Goal: Transaction & Acquisition: Purchase product/service

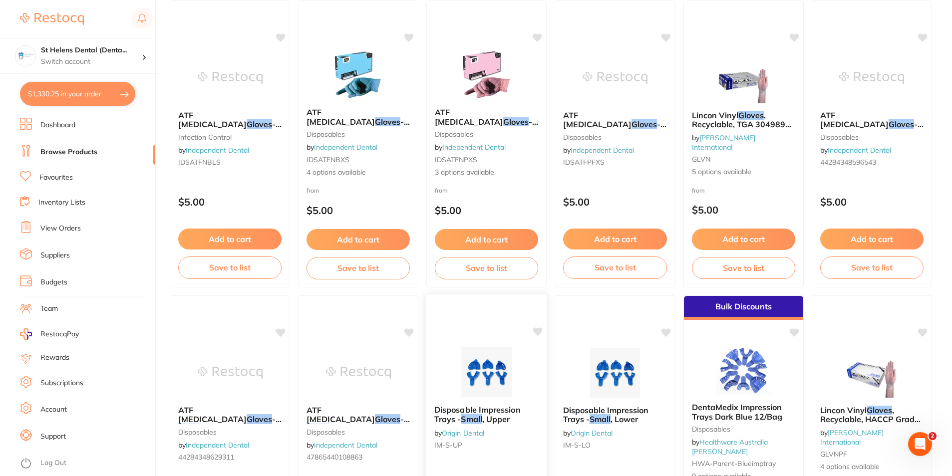
scroll to position [1597, 0]
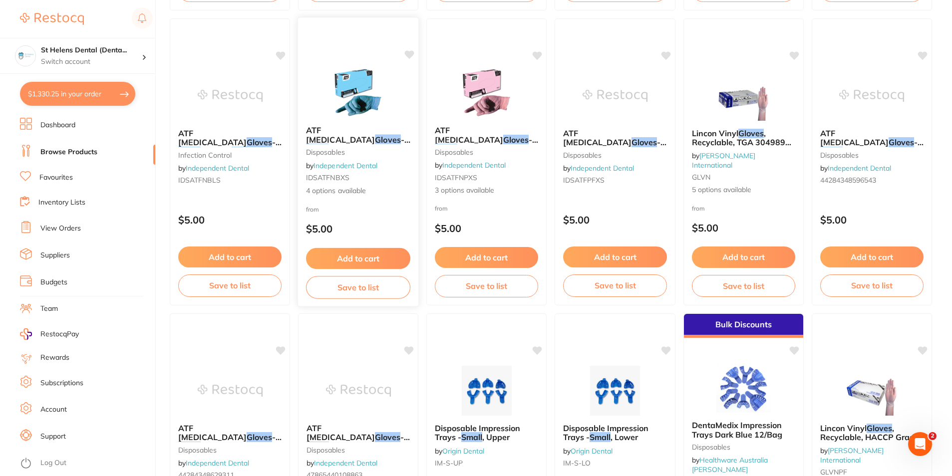
click at [355, 91] on img at bounding box center [357, 92] width 65 height 50
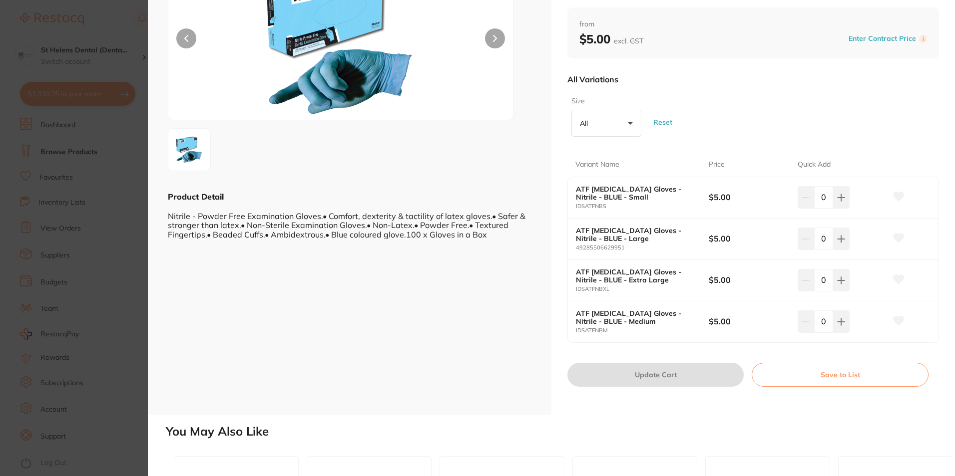
scroll to position [100, 0]
click at [822, 328] on input "0" at bounding box center [823, 322] width 19 height 22
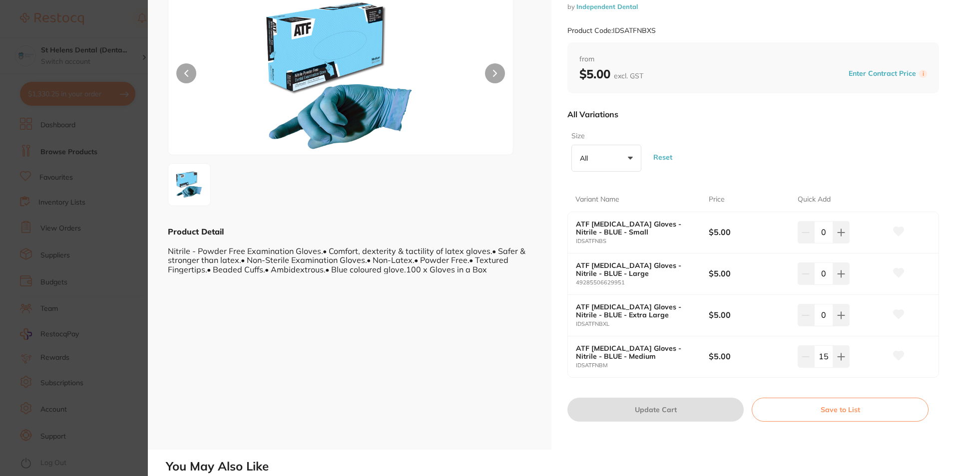
scroll to position [0, 0]
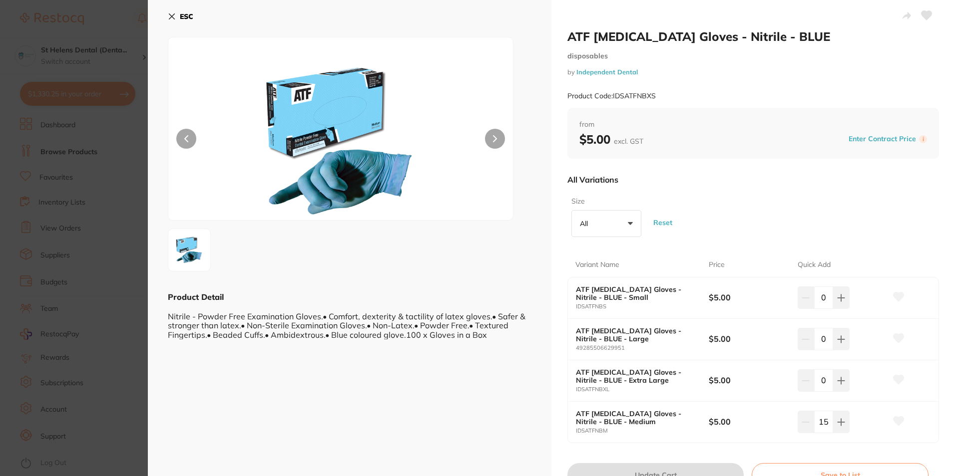
type input "15"
click at [924, 18] on icon at bounding box center [926, 15] width 10 height 9
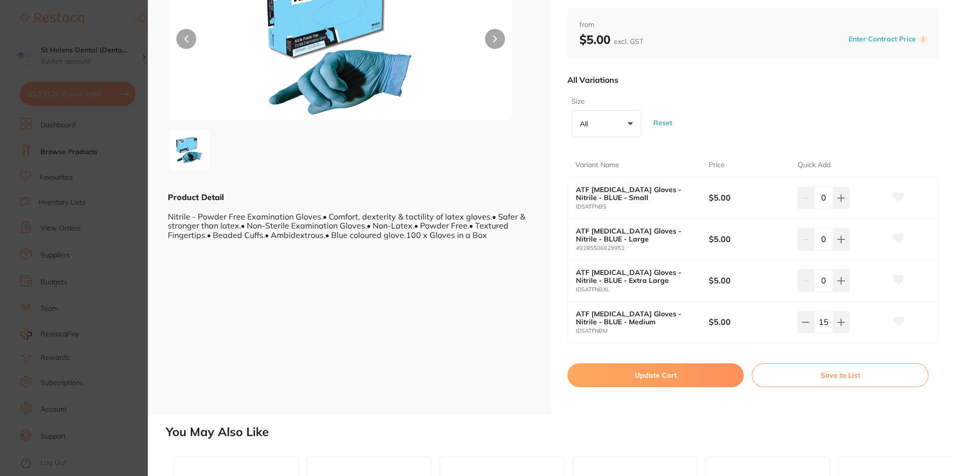
click at [819, 197] on input "0" at bounding box center [823, 198] width 19 height 22
type input "10"
click at [821, 240] on input "0" at bounding box center [823, 239] width 19 height 22
type input "10"
click at [704, 375] on button "Update Cart" at bounding box center [655, 375] width 176 height 24
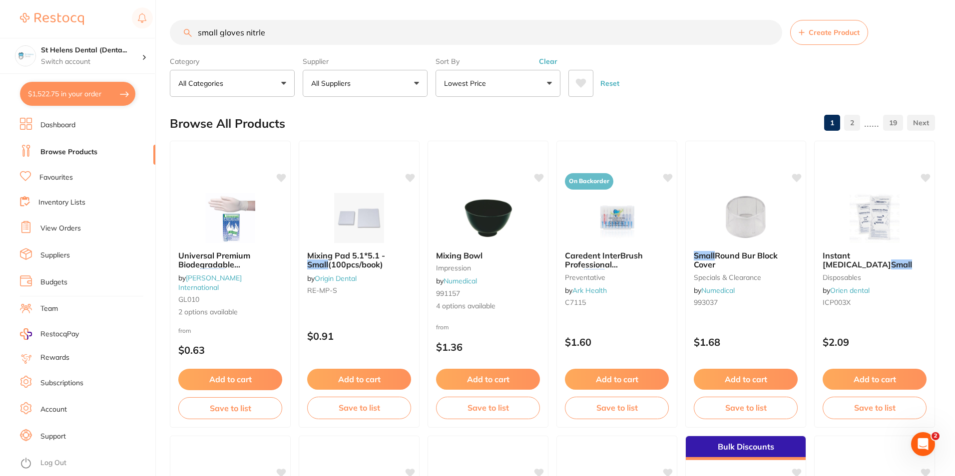
checkbox input "false"
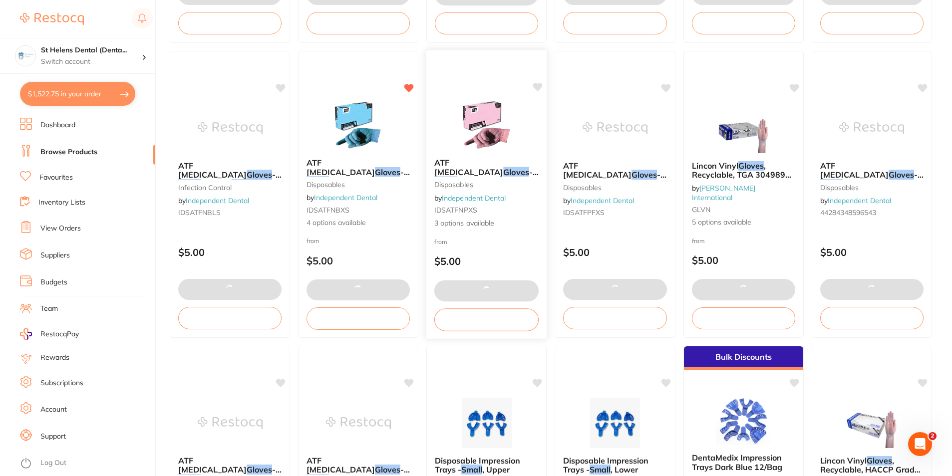
scroll to position [1548, 0]
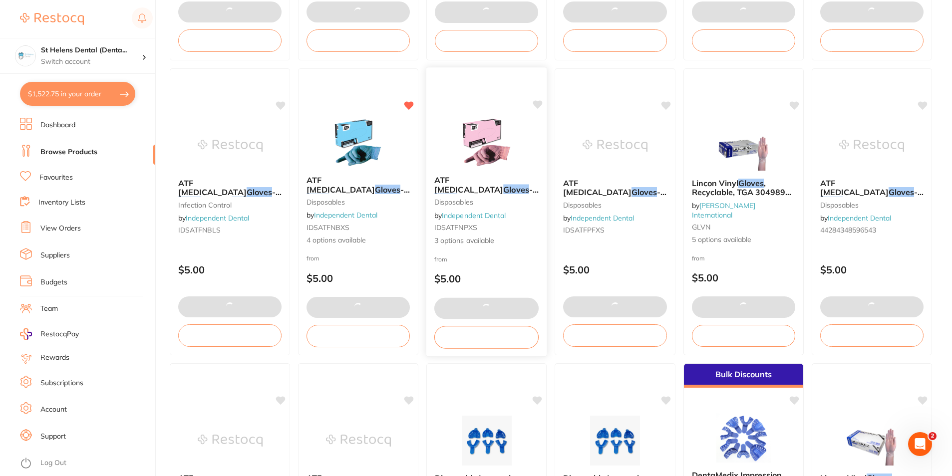
type input "16"
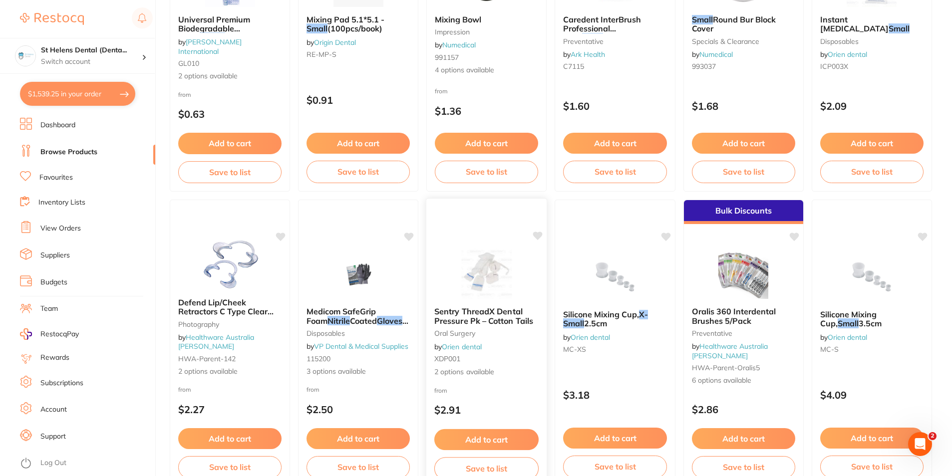
scroll to position [0, 0]
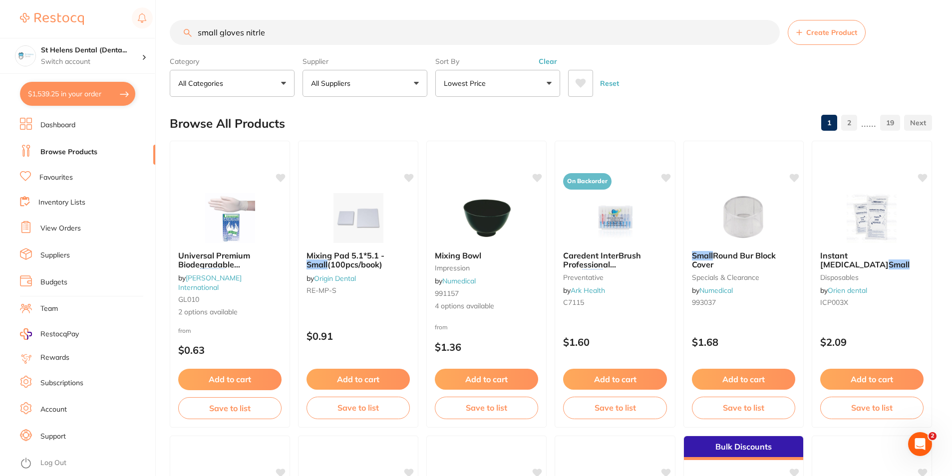
click at [289, 28] on input "small gloves nitrle" at bounding box center [475, 32] width 610 height 25
type input "small gloves latex"
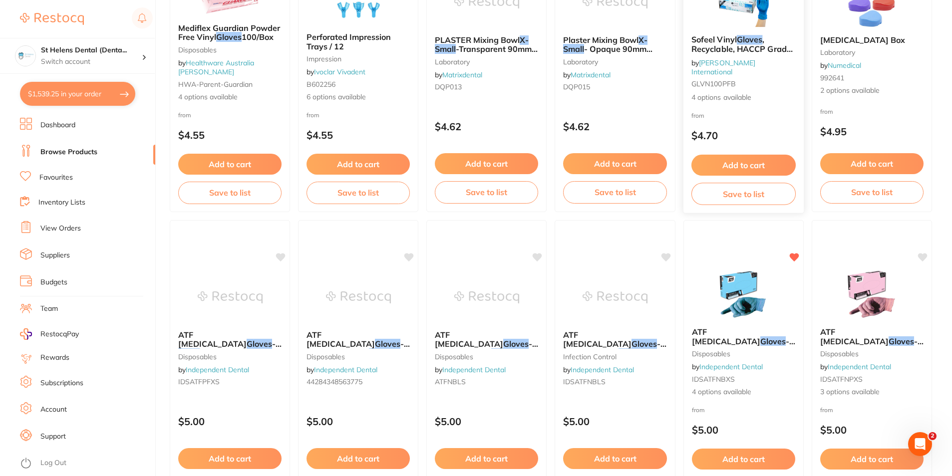
scroll to position [1398, 0]
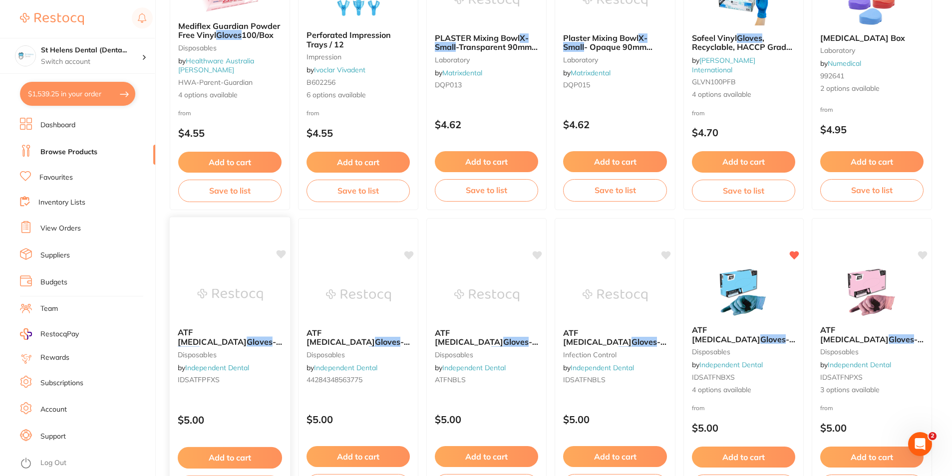
click at [199, 346] on em "Latex" at bounding box center [188, 351] width 21 height 10
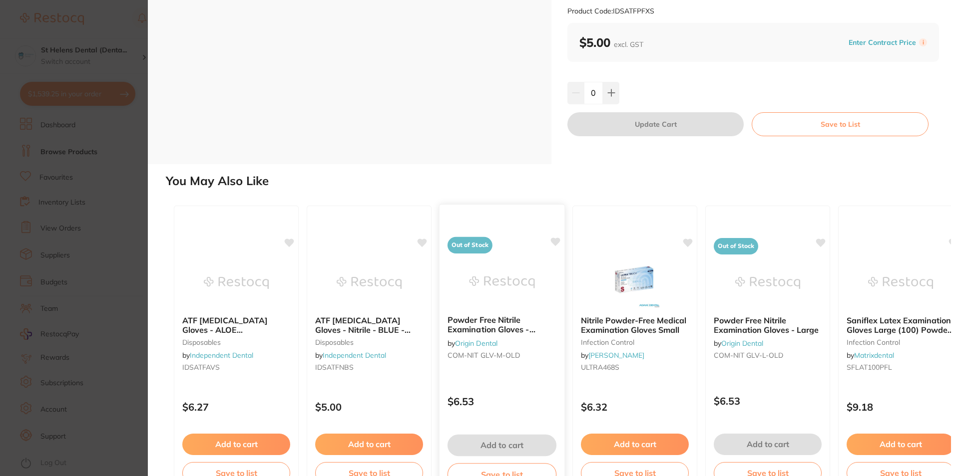
scroll to position [128, 0]
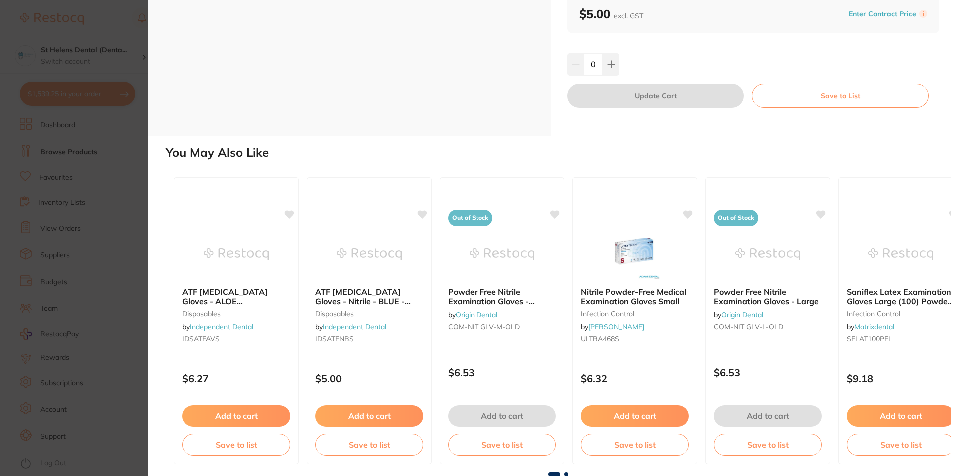
drag, startPoint x: 84, startPoint y: 161, endPoint x: 126, endPoint y: 168, distance: 42.6
click at [84, 161] on section "ATF Dental Examination Gloves - Latex - Powder Free Gloves - Extra Small dispos…" at bounding box center [477, 238] width 955 height 476
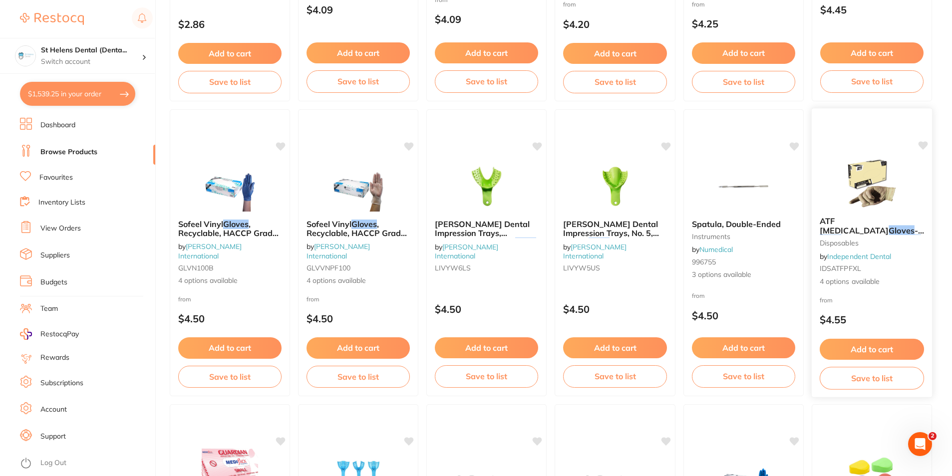
scroll to position [899, 0]
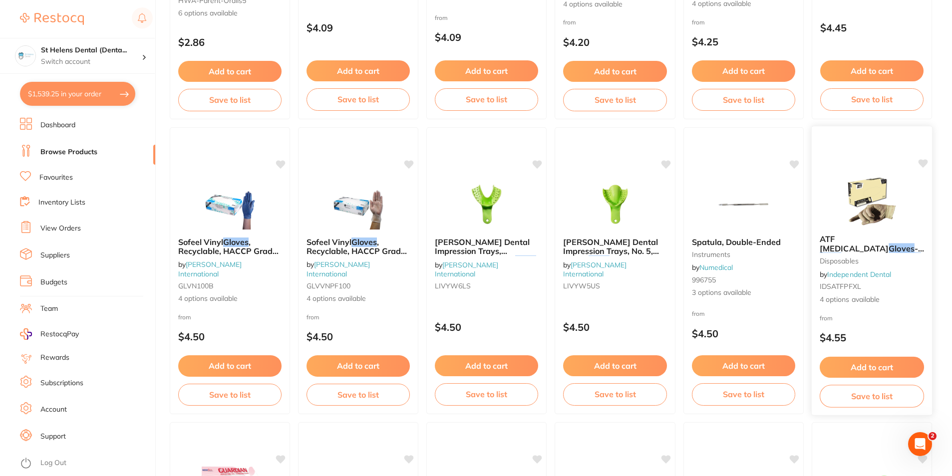
click at [864, 215] on img at bounding box center [871, 201] width 65 height 50
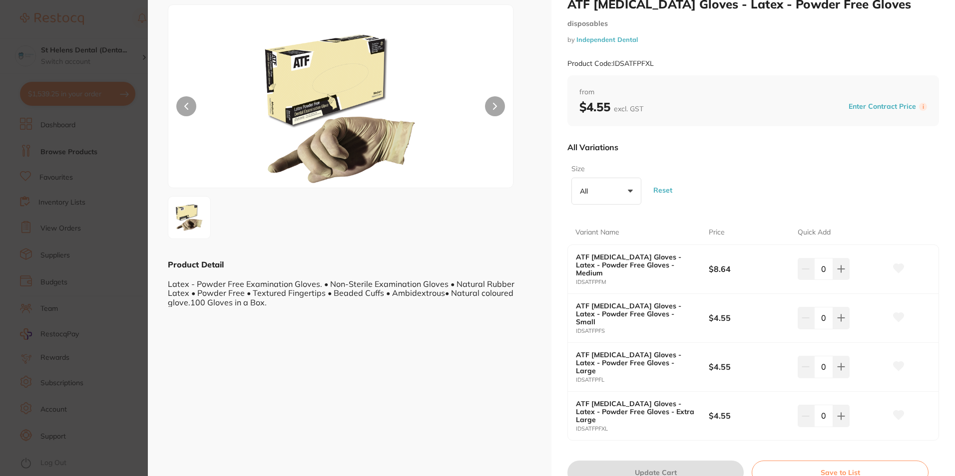
scroll to position [50, 0]
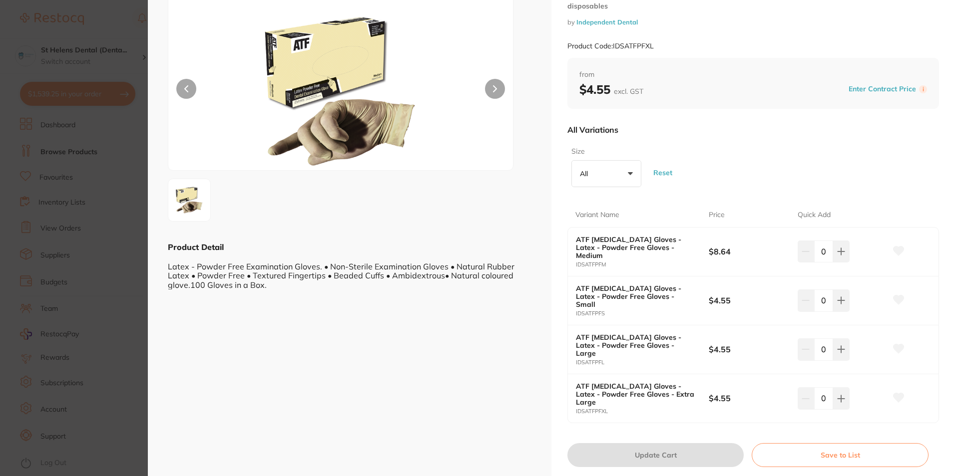
click at [827, 300] on input "0" at bounding box center [823, 301] width 19 height 22
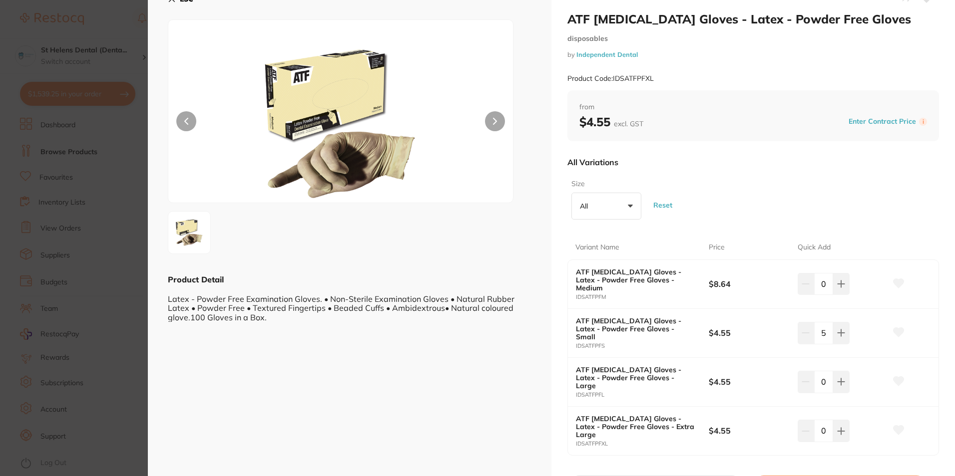
scroll to position [0, 0]
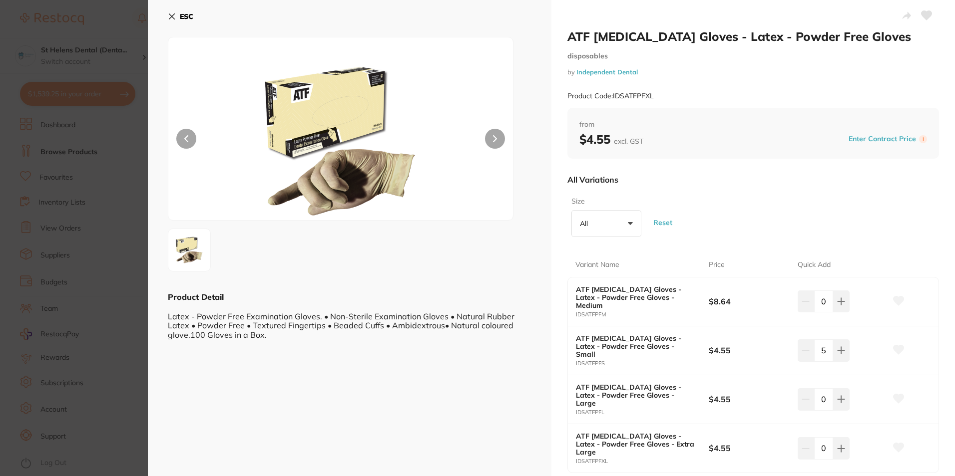
type input "5"
click at [925, 9] on button at bounding box center [926, 16] width 25 height 25
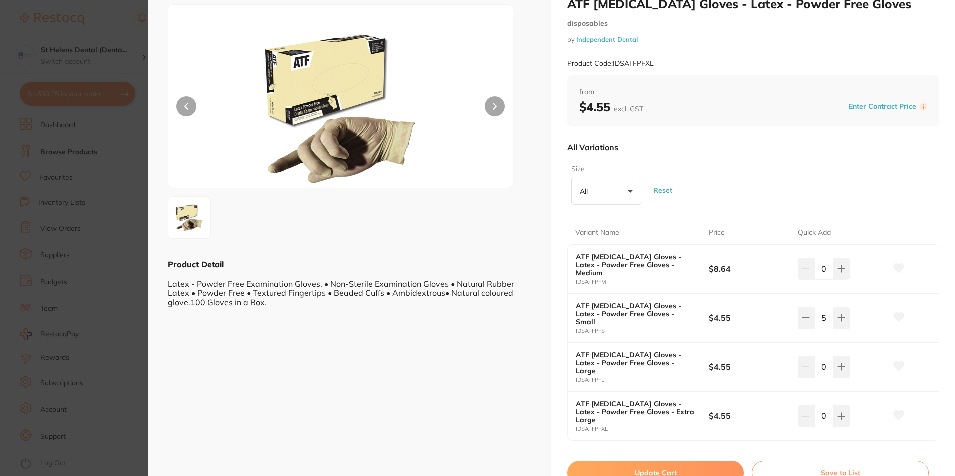
scroll to position [50, 0]
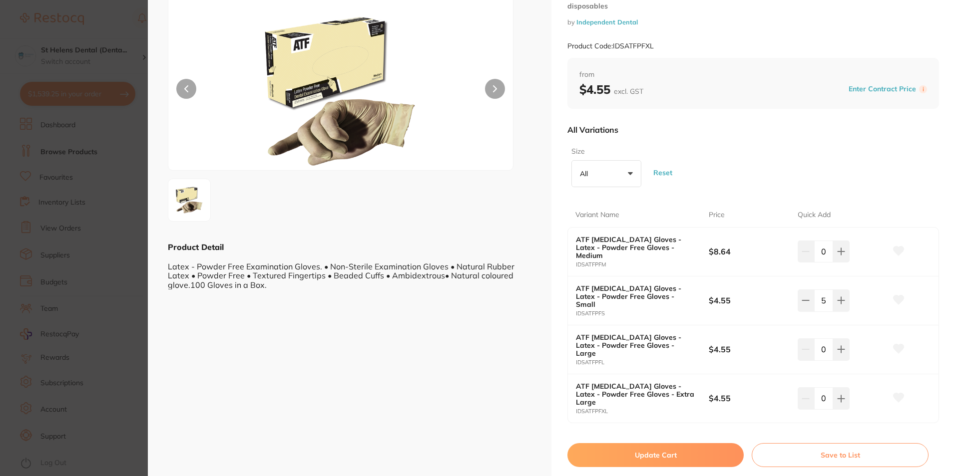
click at [681, 443] on button "Update Cart" at bounding box center [655, 455] width 176 height 24
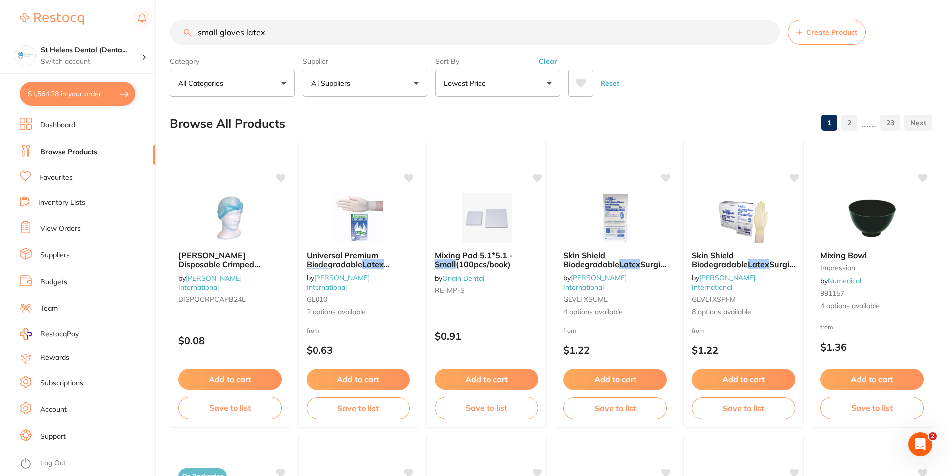
click at [301, 35] on input "small gloves latex" at bounding box center [475, 32] width 610 height 25
drag, startPoint x: 287, startPoint y: 31, endPoint x: 196, endPoint y: 26, distance: 91.5
click at [192, 26] on input "small gloves latex" at bounding box center [475, 32] width 610 height 25
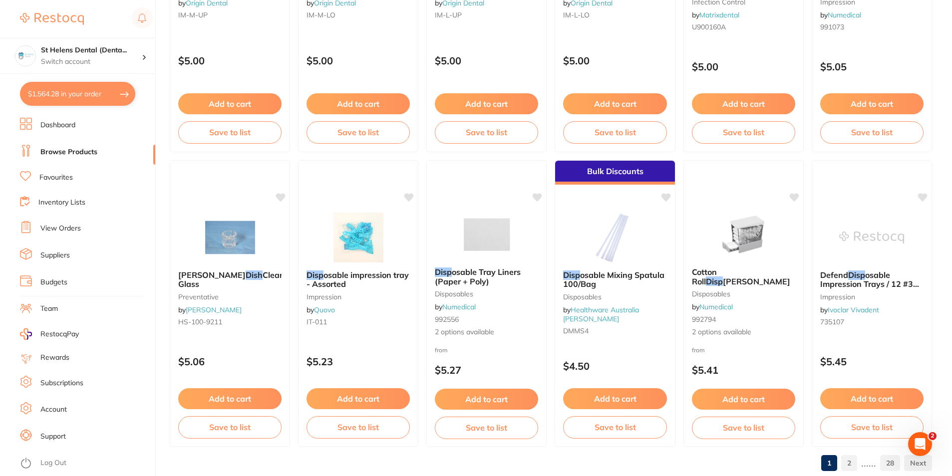
scroll to position [2364, 0]
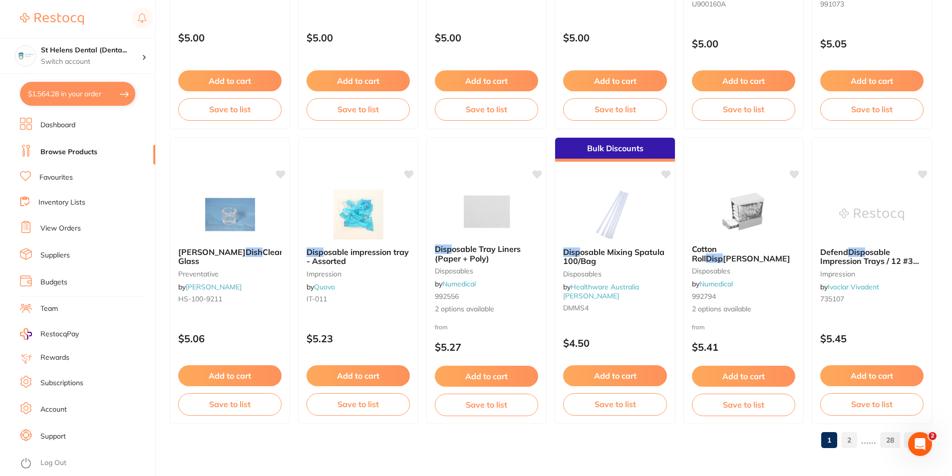
click at [854, 435] on link "2" at bounding box center [849, 440] width 16 height 20
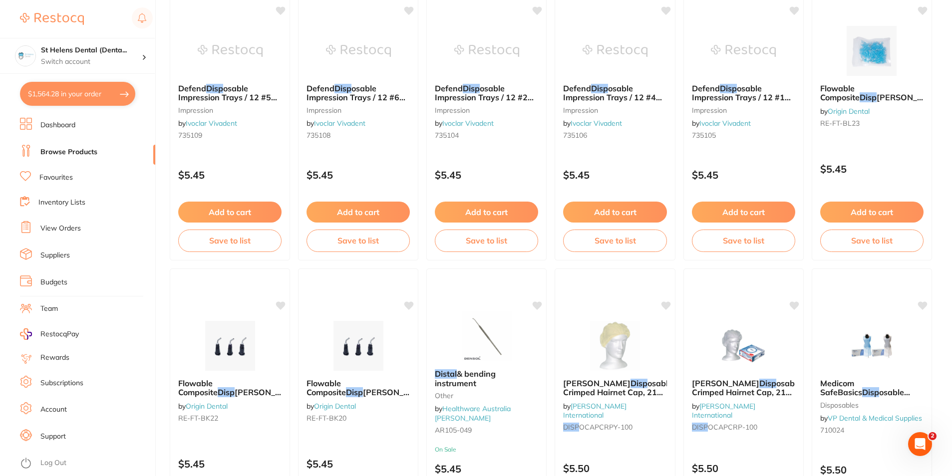
scroll to position [0, 0]
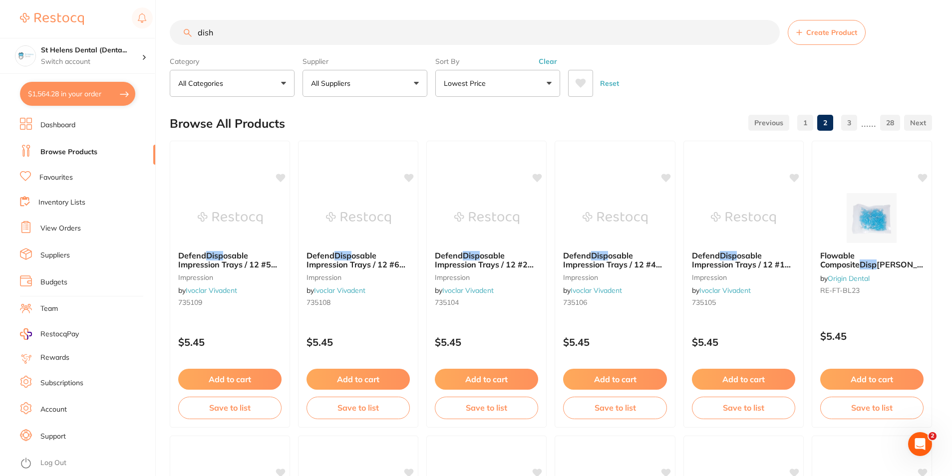
click at [202, 35] on input "dish" at bounding box center [475, 32] width 610 height 25
type input "dappen dish"
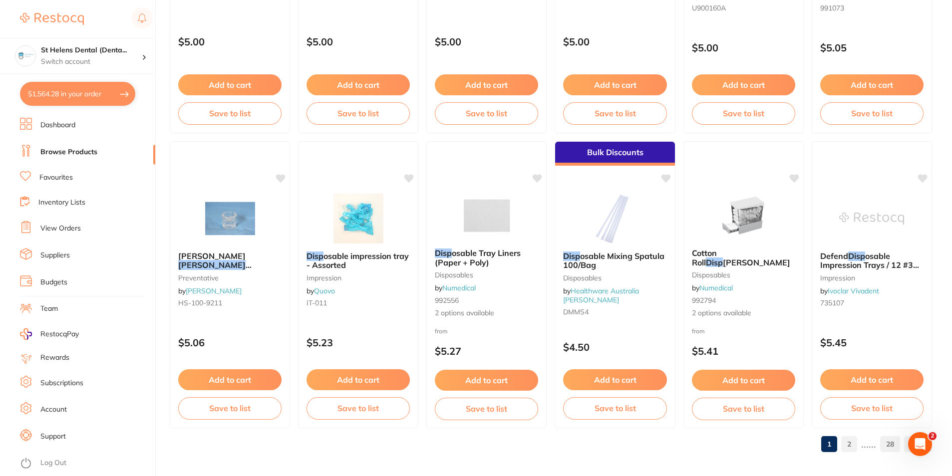
scroll to position [2364, 0]
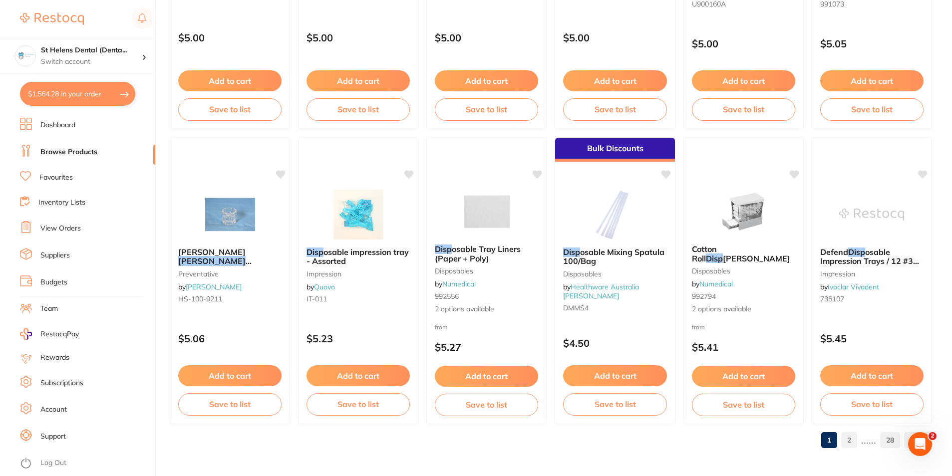
click at [852, 440] on link "2" at bounding box center [849, 440] width 16 height 20
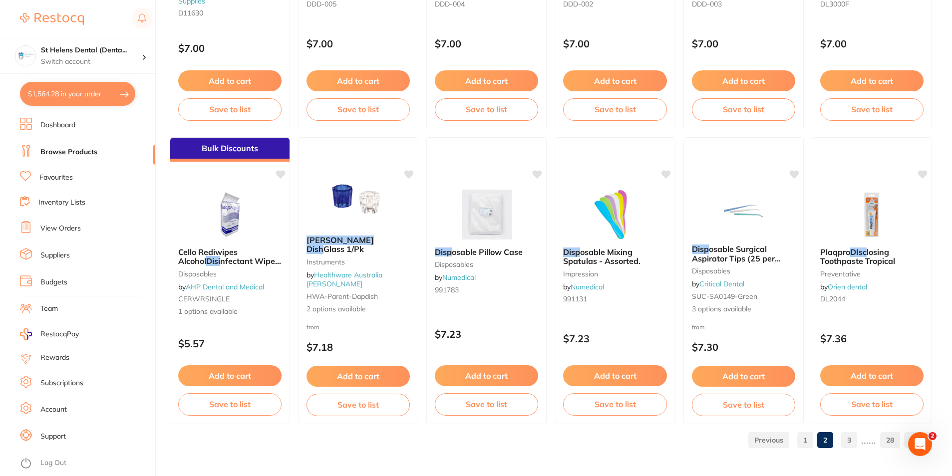
click at [851, 444] on link "3" at bounding box center [849, 440] width 16 height 20
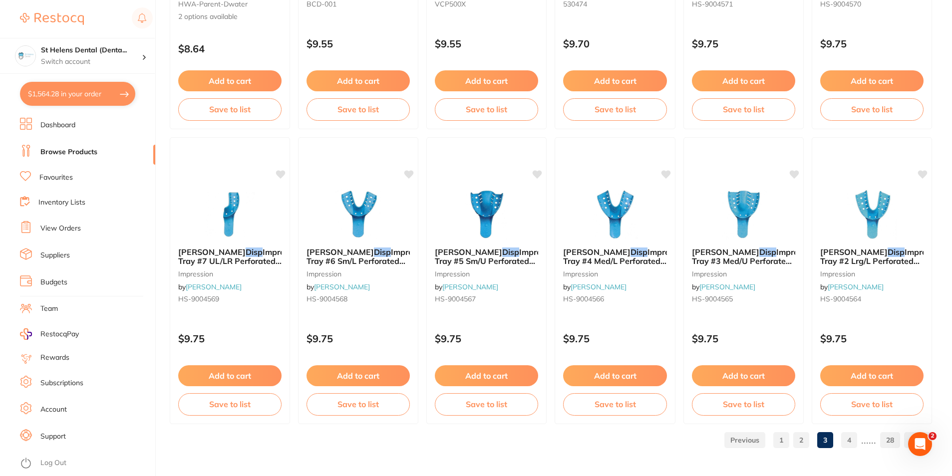
click at [845, 446] on link "4" at bounding box center [849, 440] width 16 height 20
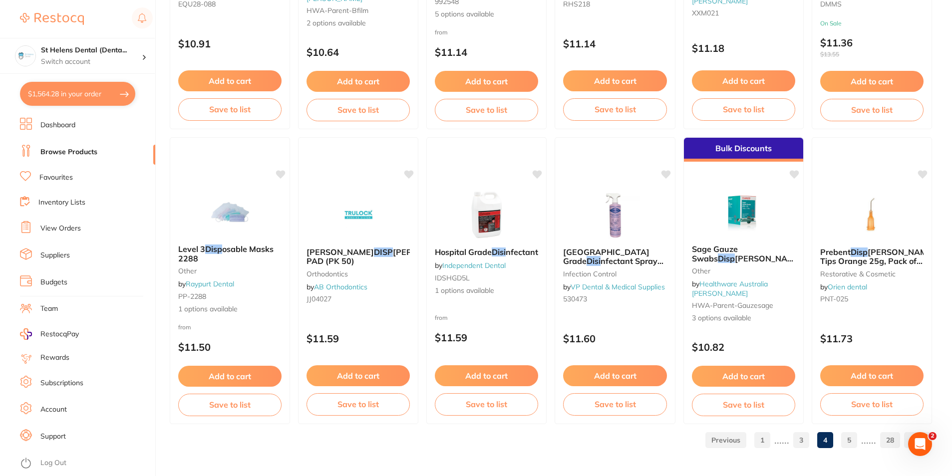
click at [851, 444] on link "5" at bounding box center [849, 440] width 16 height 20
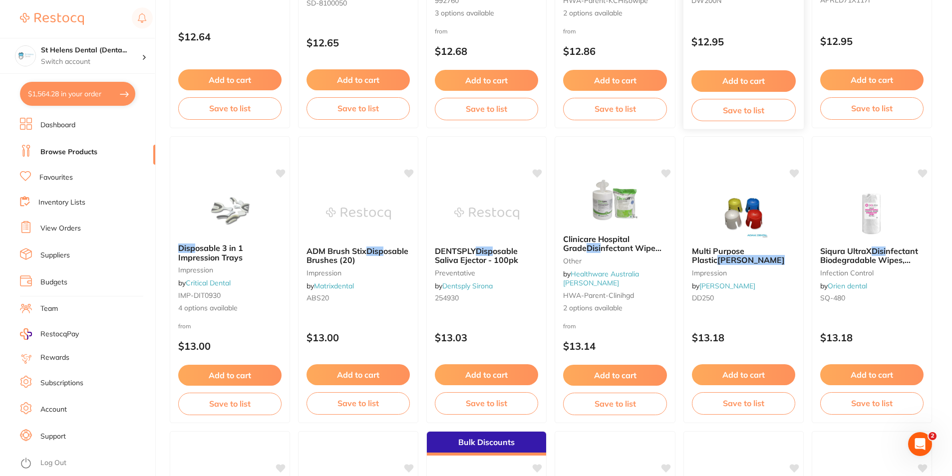
scroll to position [1198, 0]
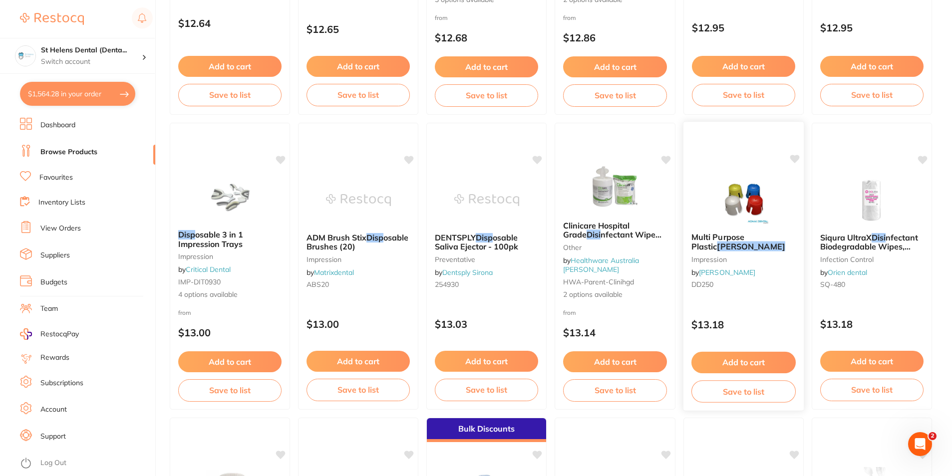
click at [747, 206] on img at bounding box center [743, 199] width 65 height 50
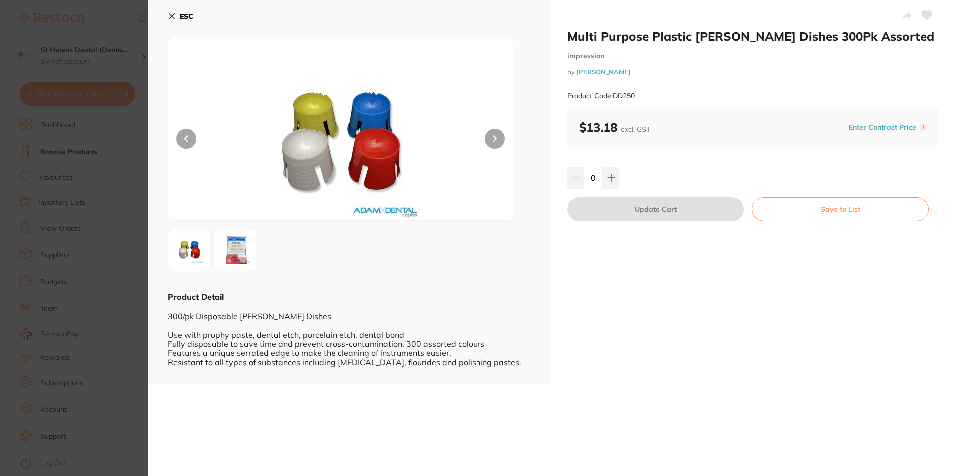
click at [923, 11] on icon at bounding box center [926, 15] width 11 height 10
click at [612, 174] on icon at bounding box center [611, 178] width 8 height 8
type input "1"
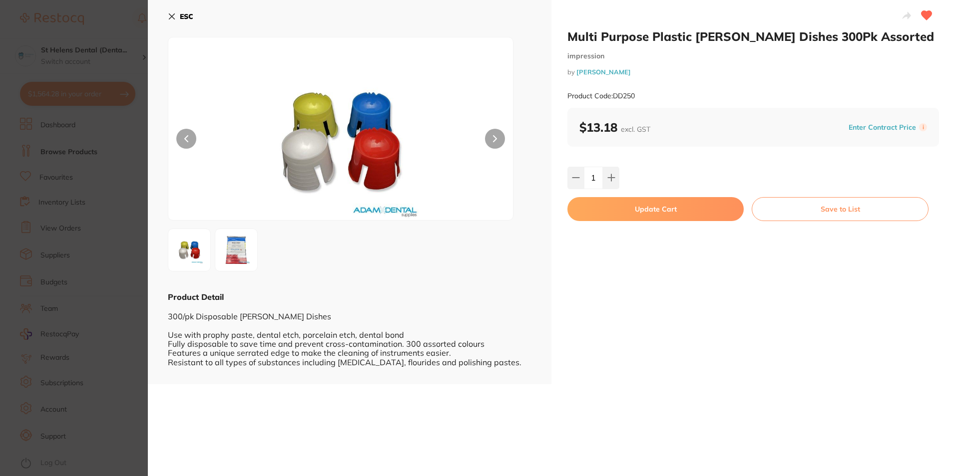
click at [689, 214] on button "Update Cart" at bounding box center [655, 209] width 176 height 24
checkbox input "false"
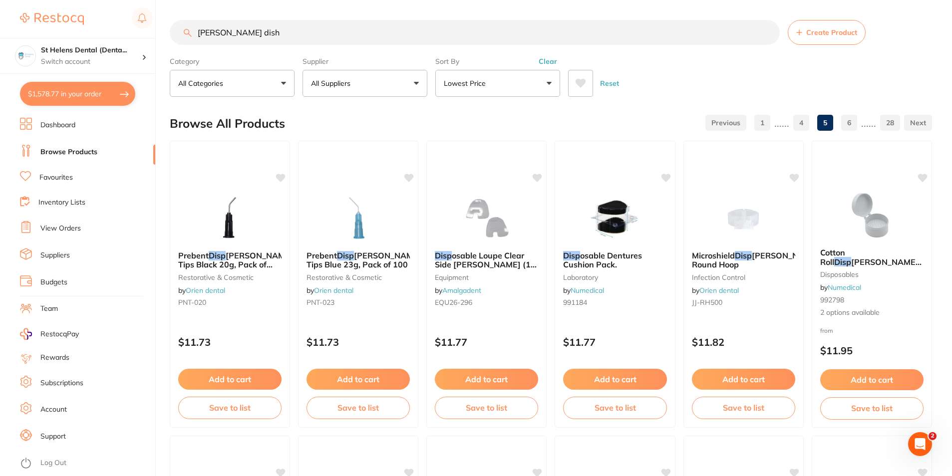
drag, startPoint x: 294, startPoint y: 27, endPoint x: 178, endPoint y: 35, distance: 115.6
click at [178, 35] on input "dappen dish" at bounding box center [475, 32] width 610 height 25
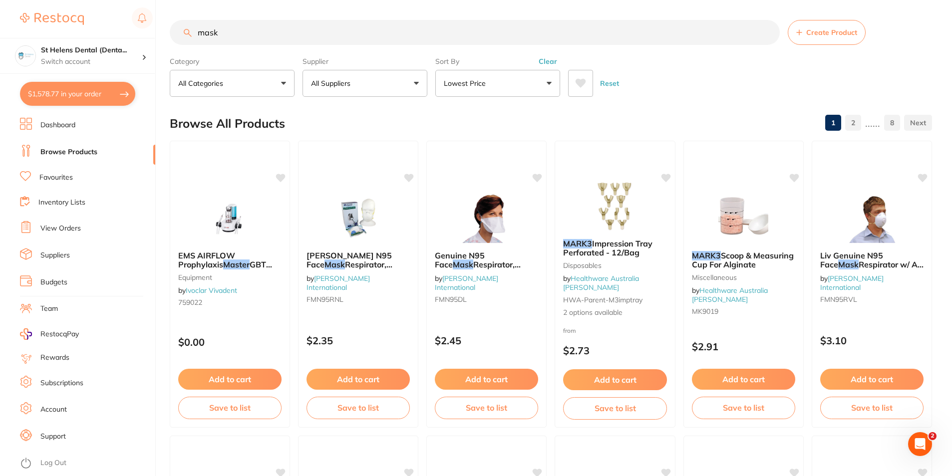
type input "mask"
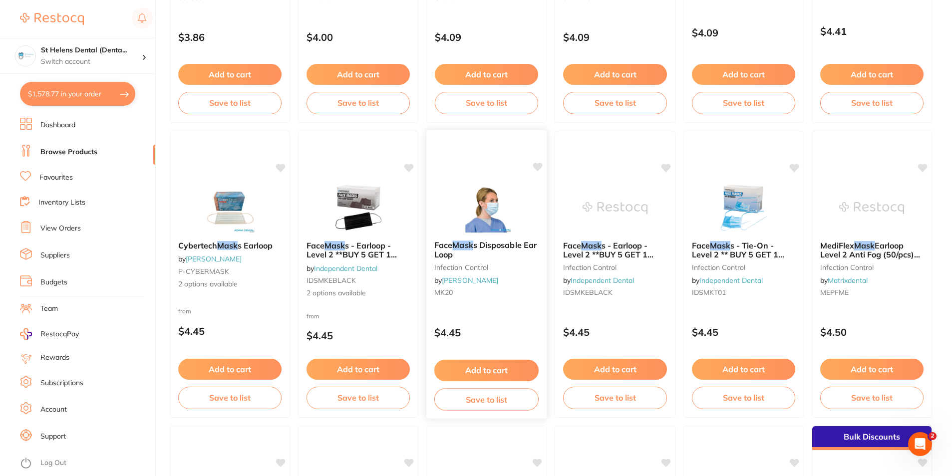
scroll to position [899, 0]
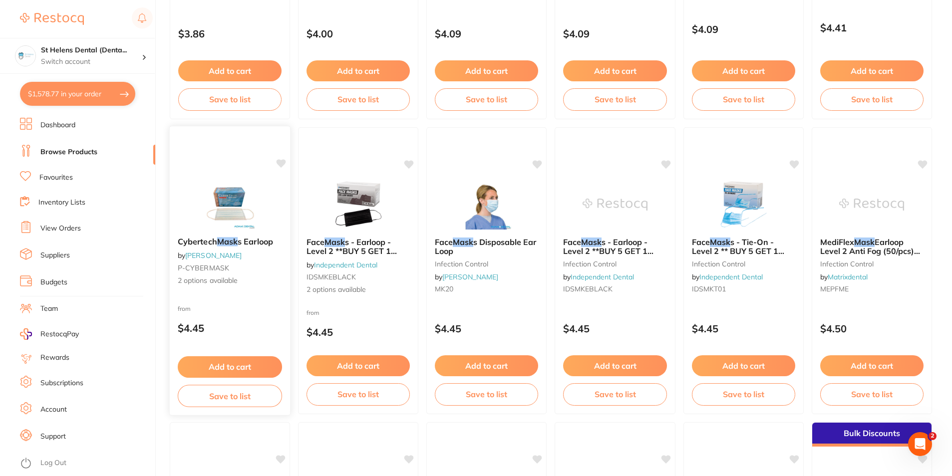
click at [224, 203] on img at bounding box center [229, 204] width 65 height 50
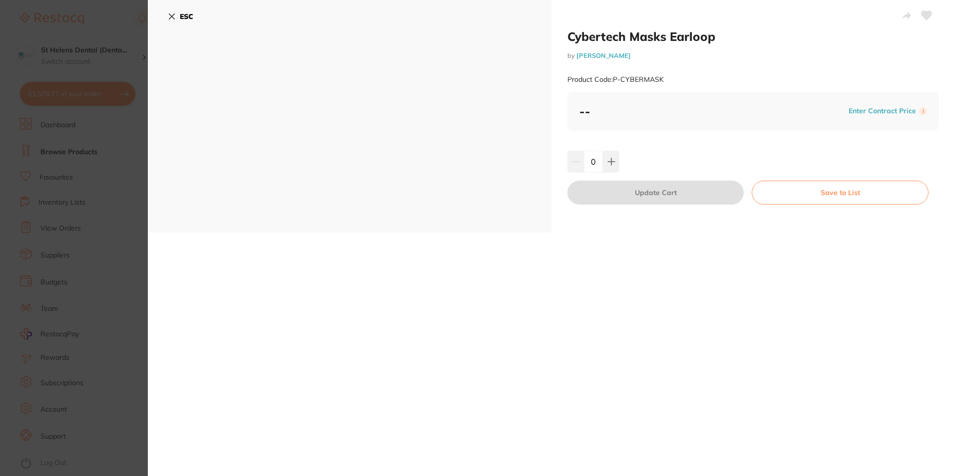
click at [177, 15] on button "ESC" at bounding box center [180, 16] width 25 height 17
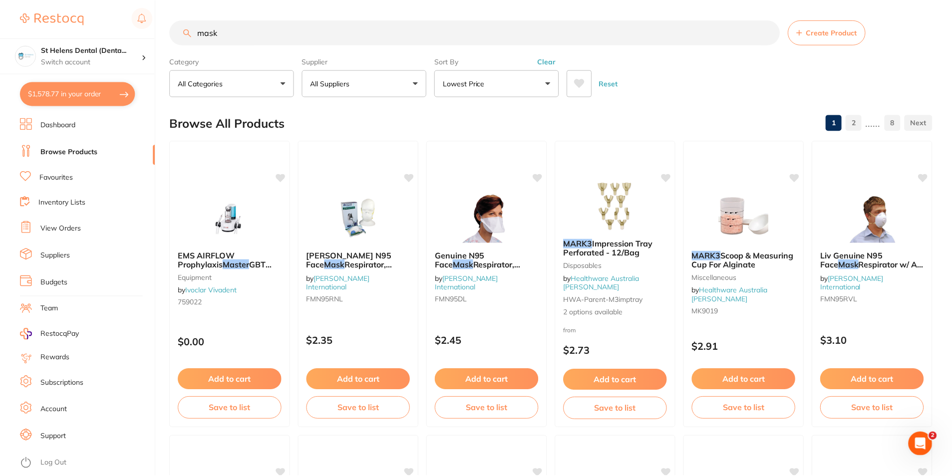
scroll to position [899, 0]
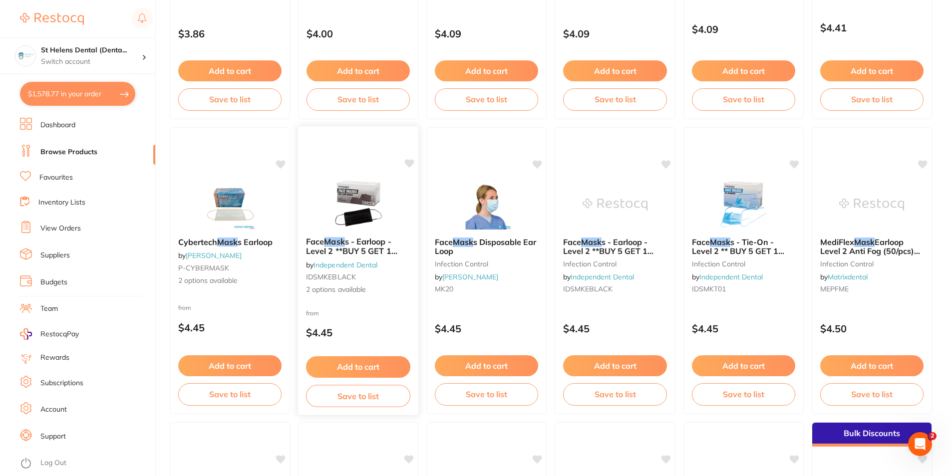
click at [353, 200] on img at bounding box center [357, 204] width 65 height 50
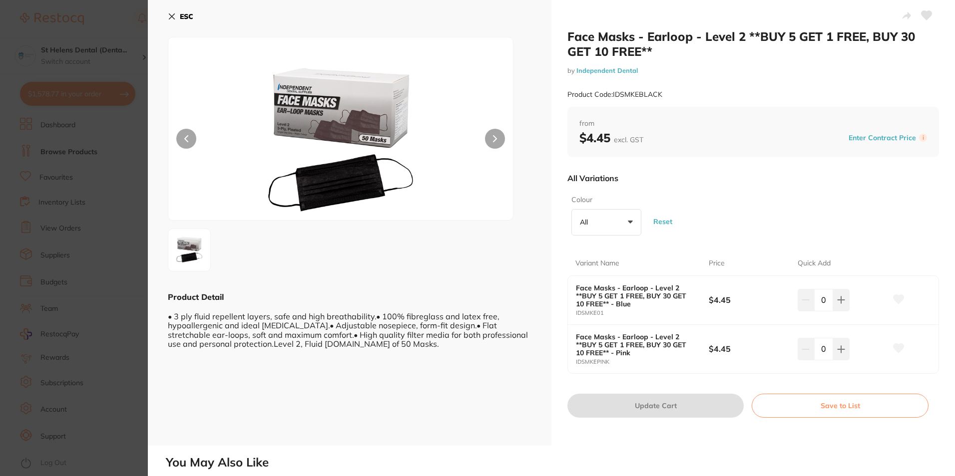
click at [63, 255] on section "Face Masks - Earloop - Level 2 **BUY 5 GET 1 FREE, BUY 30 GET 10 FREE** by Inde…" at bounding box center [477, 238] width 955 height 476
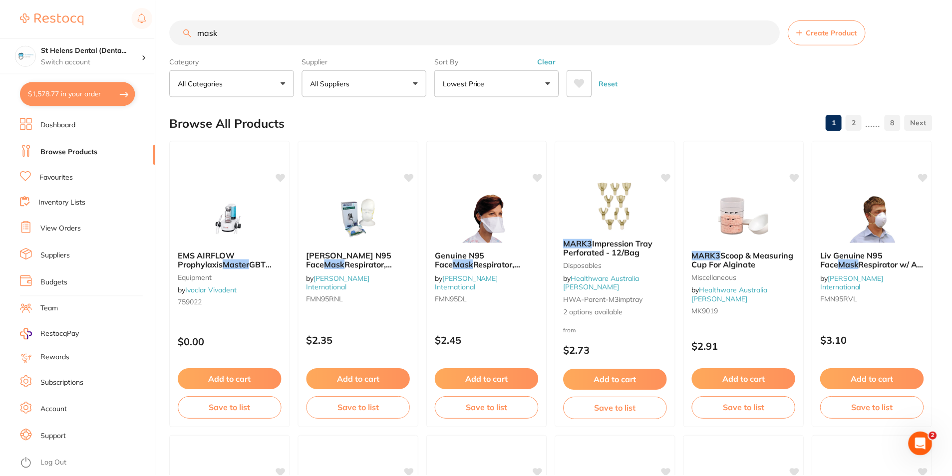
scroll to position [899, 0]
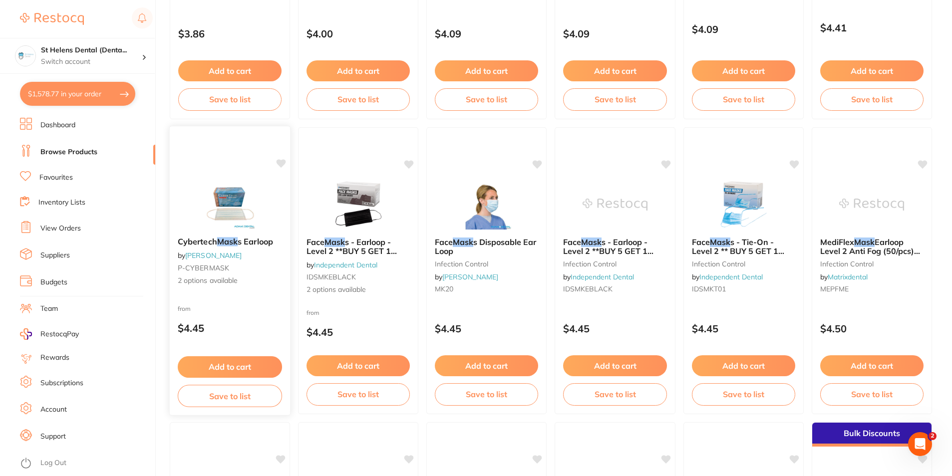
click at [233, 199] on img at bounding box center [229, 204] width 65 height 50
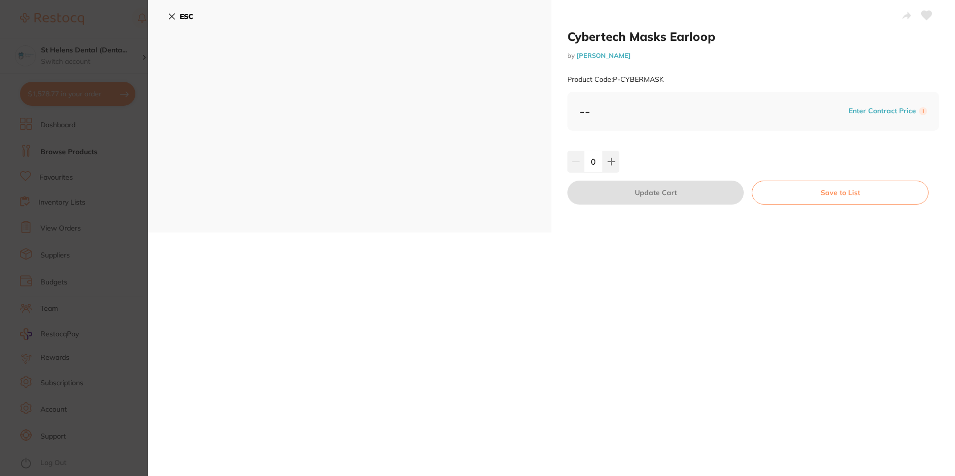
click at [120, 119] on section "Cybertech Masks Earloop by Adam Dental Product Code: P-CYBERMASK ESC Cybertech …" at bounding box center [477, 238] width 955 height 476
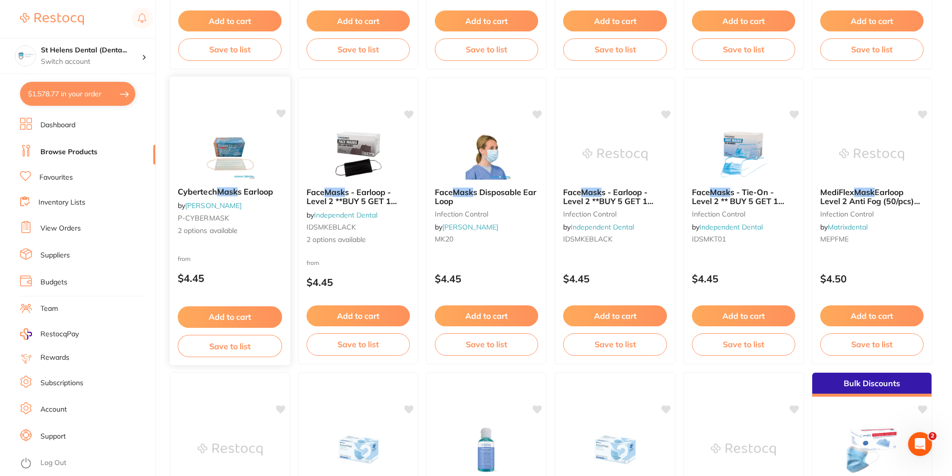
scroll to position [899, 0]
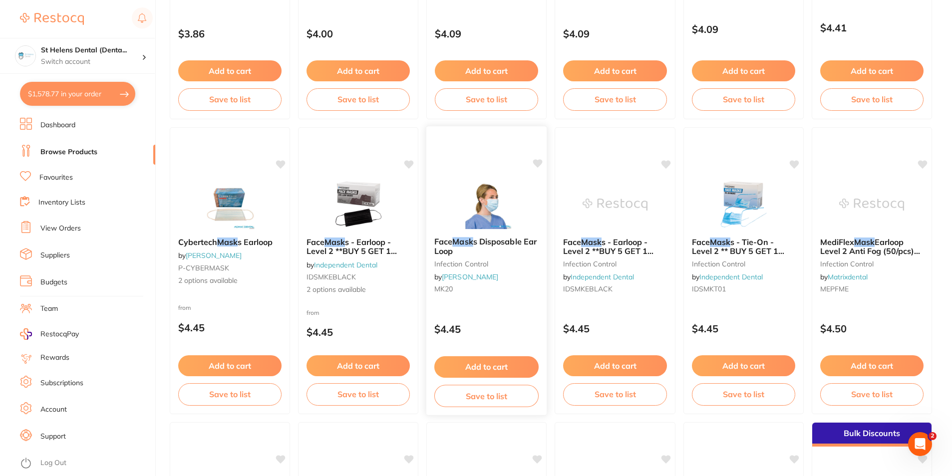
click at [482, 215] on img at bounding box center [486, 204] width 65 height 50
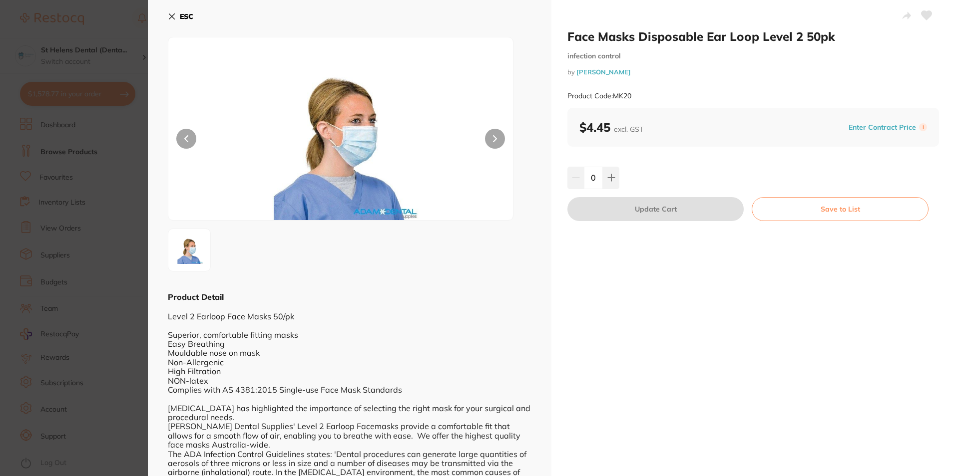
click at [46, 239] on section "Face Masks Disposable Ear Loop Level 2 50pk infection control by Adam Dental Pr…" at bounding box center [477, 238] width 955 height 476
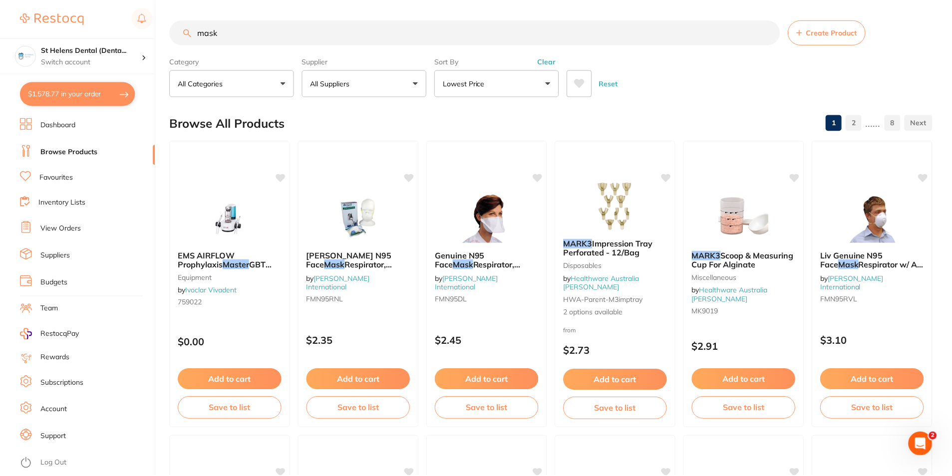
scroll to position [899, 0]
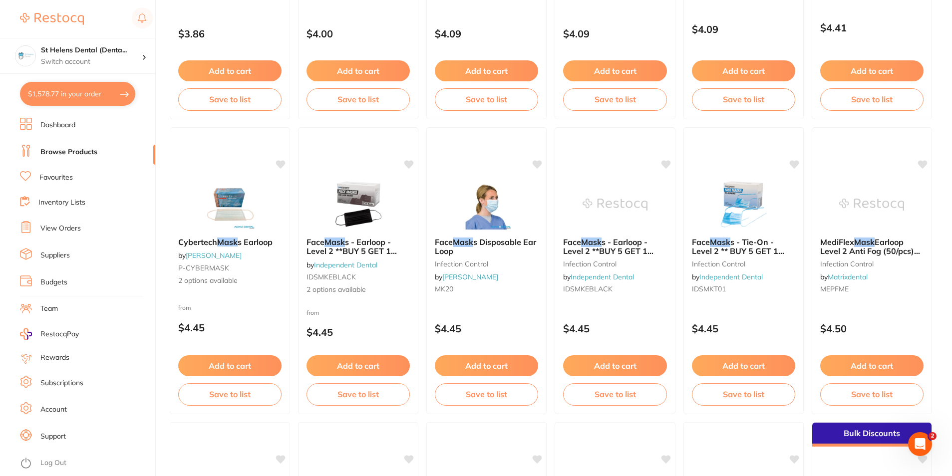
click at [351, 192] on img at bounding box center [358, 205] width 65 height 50
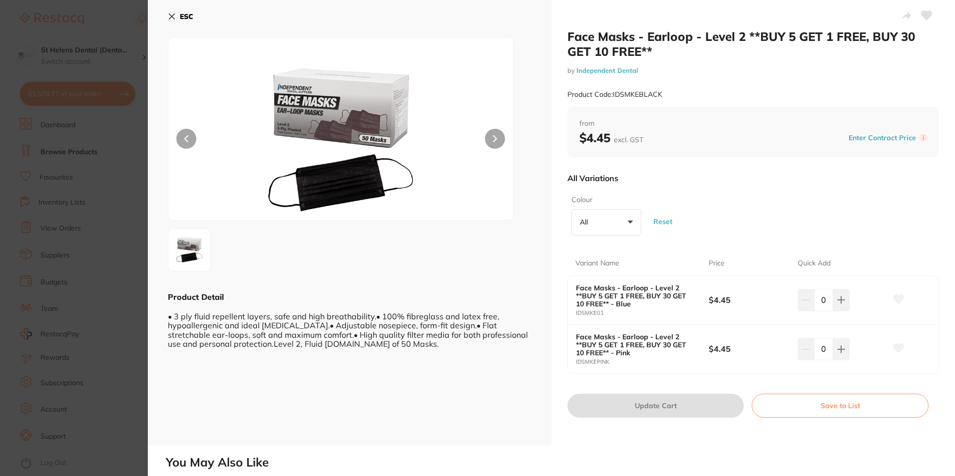
click at [823, 306] on input "0" at bounding box center [823, 300] width 19 height 22
type input "10"
click at [925, 15] on icon at bounding box center [926, 15] width 10 height 9
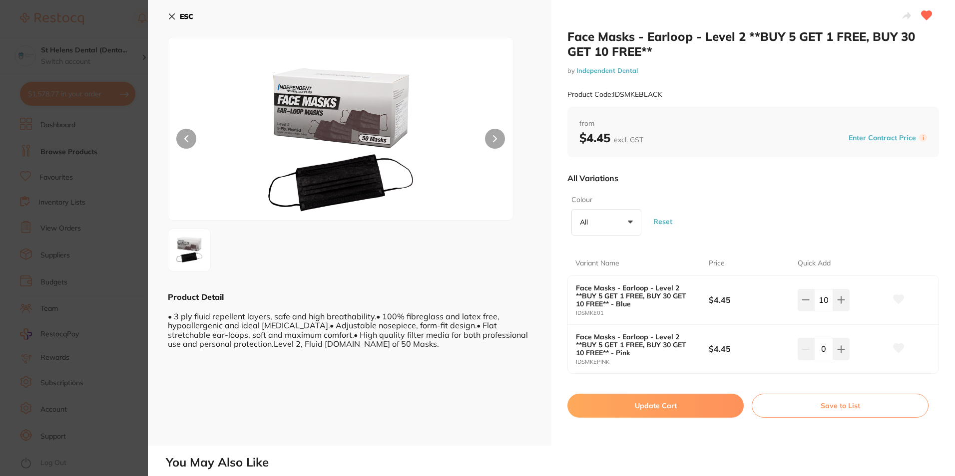
click at [633, 409] on button "Update Cart" at bounding box center [655, 406] width 176 height 24
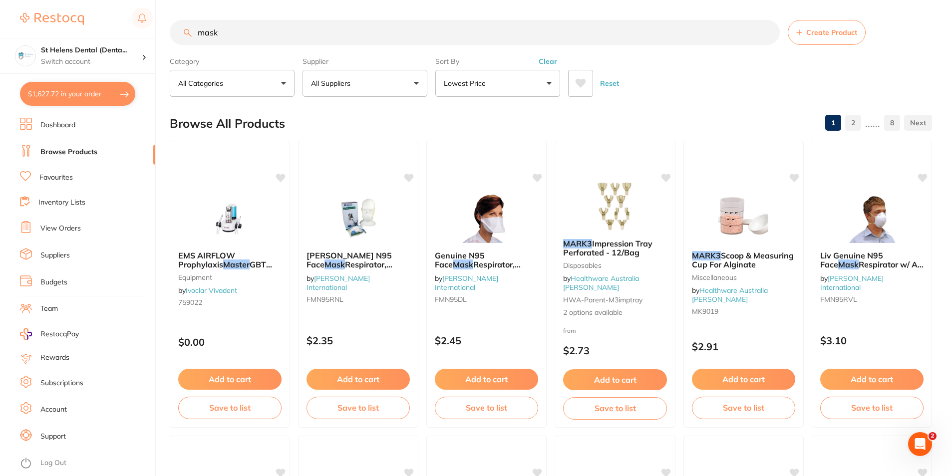
click at [320, 25] on input "mask" at bounding box center [475, 32] width 610 height 25
drag, startPoint x: 320, startPoint y: 25, endPoint x: 225, endPoint y: 37, distance: 96.6
click at [223, 38] on input "mask" at bounding box center [475, 32] width 610 height 25
type input "m"
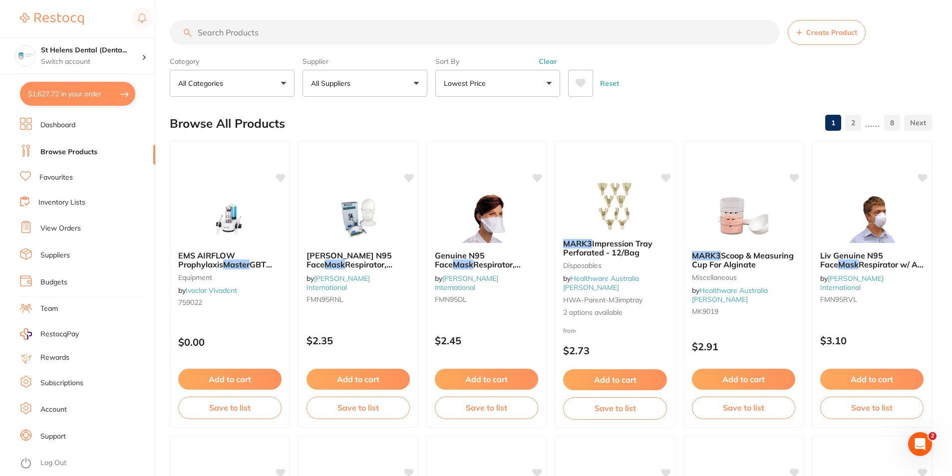
scroll to position [0, 0]
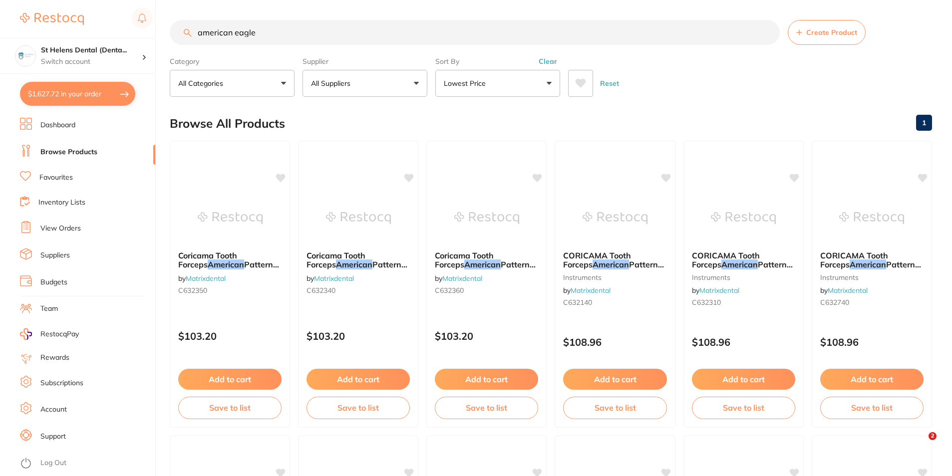
type input "american eagle"
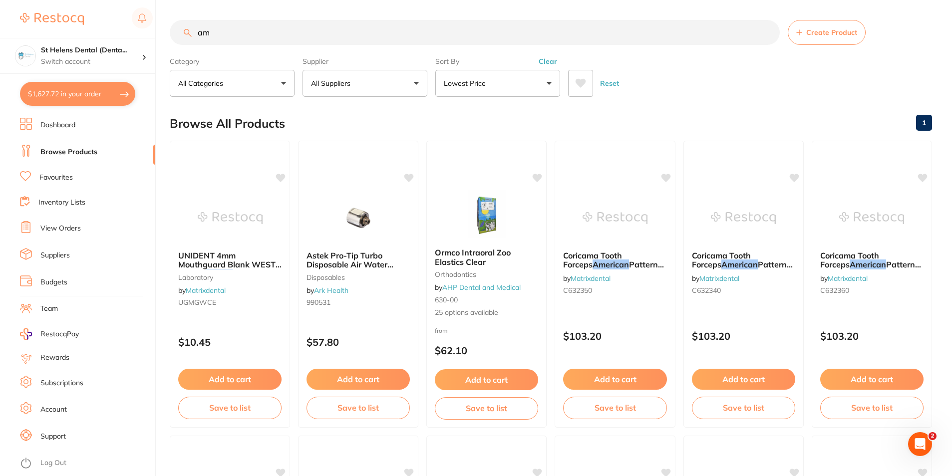
type input "a"
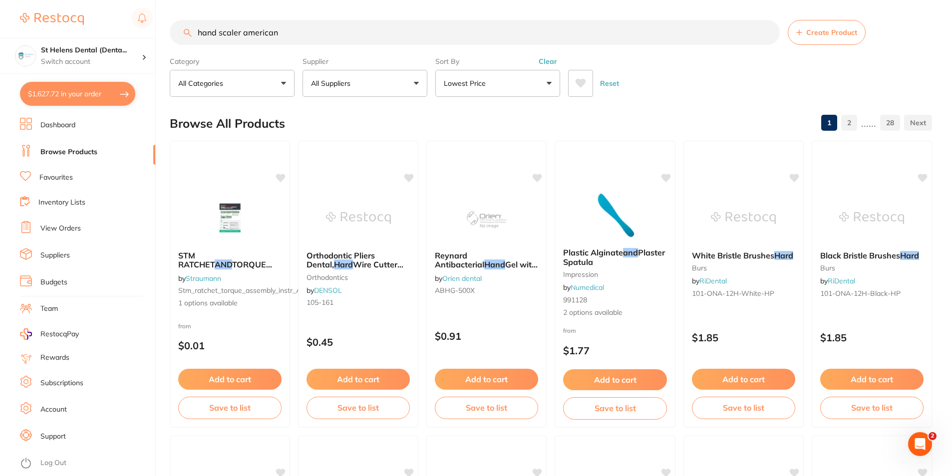
type input "hand scaler american"
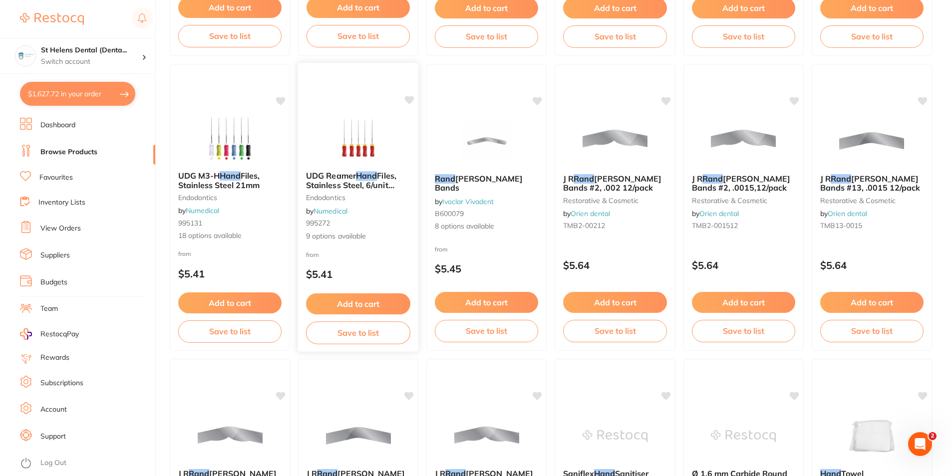
scroll to position [2047, 0]
